Goal: Learn about a topic

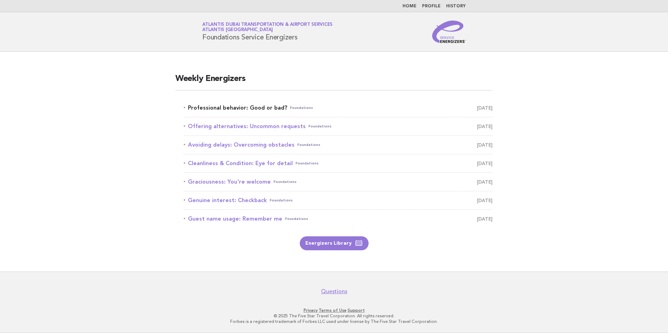
click at [256, 108] on link "Professional behavior: Good or bad? Foundations October 3" at bounding box center [338, 108] width 309 height 10
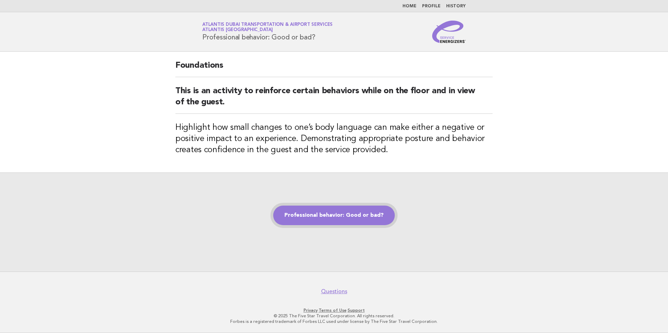
click at [364, 216] on link "Professional behavior: Good or bad?" at bounding box center [334, 216] width 122 height 20
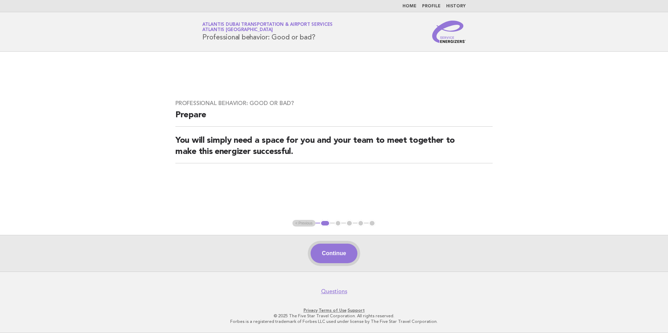
click at [332, 247] on button "Continue" at bounding box center [334, 254] width 46 height 20
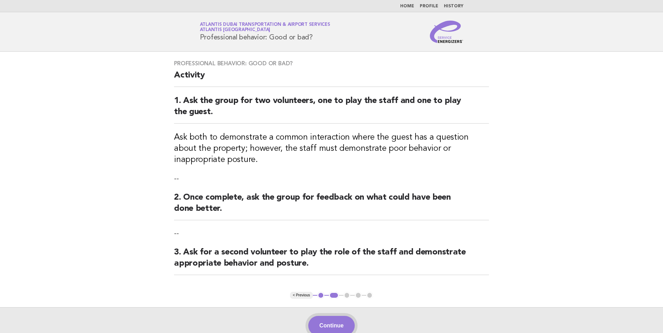
click at [330, 318] on button "Continue" at bounding box center [331, 326] width 46 height 20
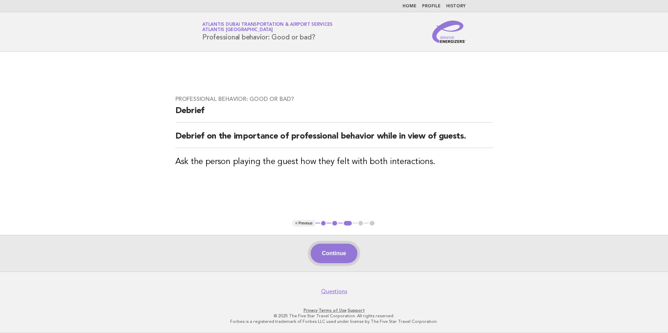
click at [318, 250] on button "Continue" at bounding box center [334, 254] width 46 height 20
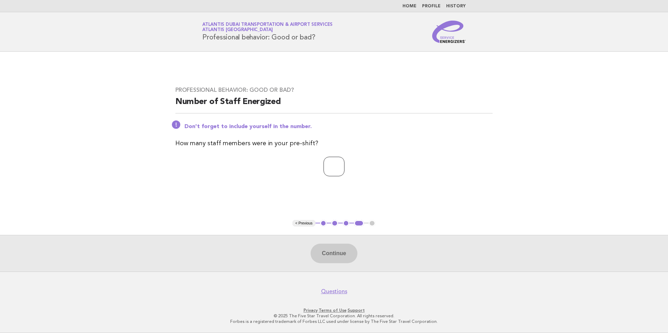
drag, startPoint x: 345, startPoint y: 167, endPoint x: 310, endPoint y: 155, distance: 36.8
type input "*"
click at [345, 167] on input "*" at bounding box center [334, 167] width 21 height 20
type input "*"
click at [343, 255] on button "Continue" at bounding box center [334, 254] width 46 height 20
